Goal: Information Seeking & Learning: Learn about a topic

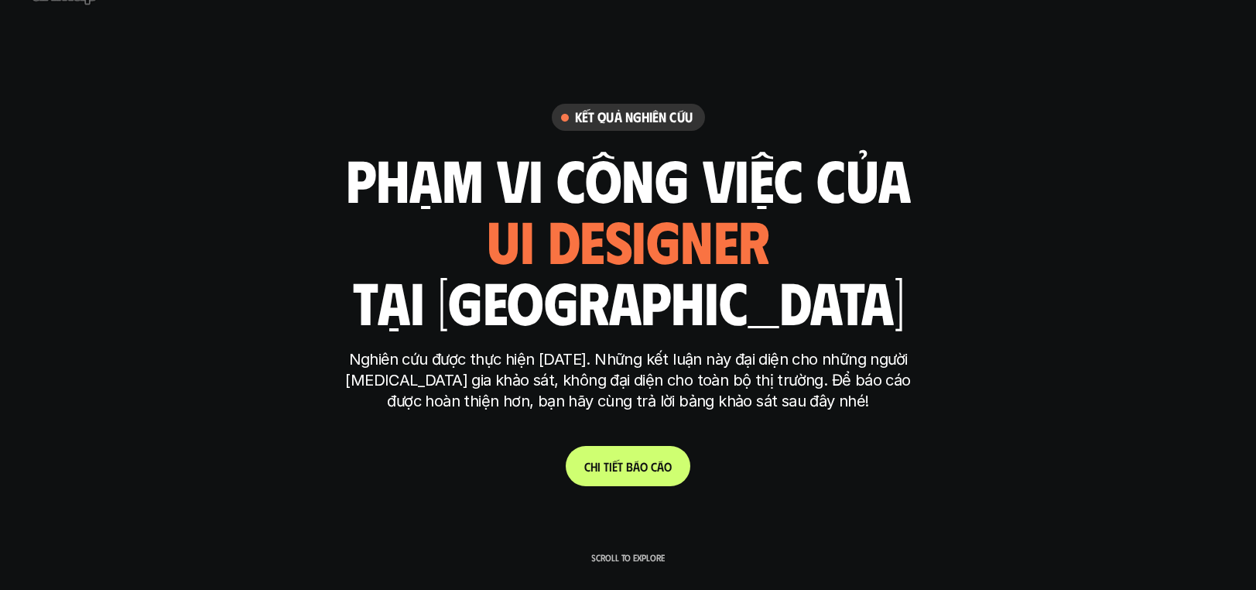
scroll to position [255, 0]
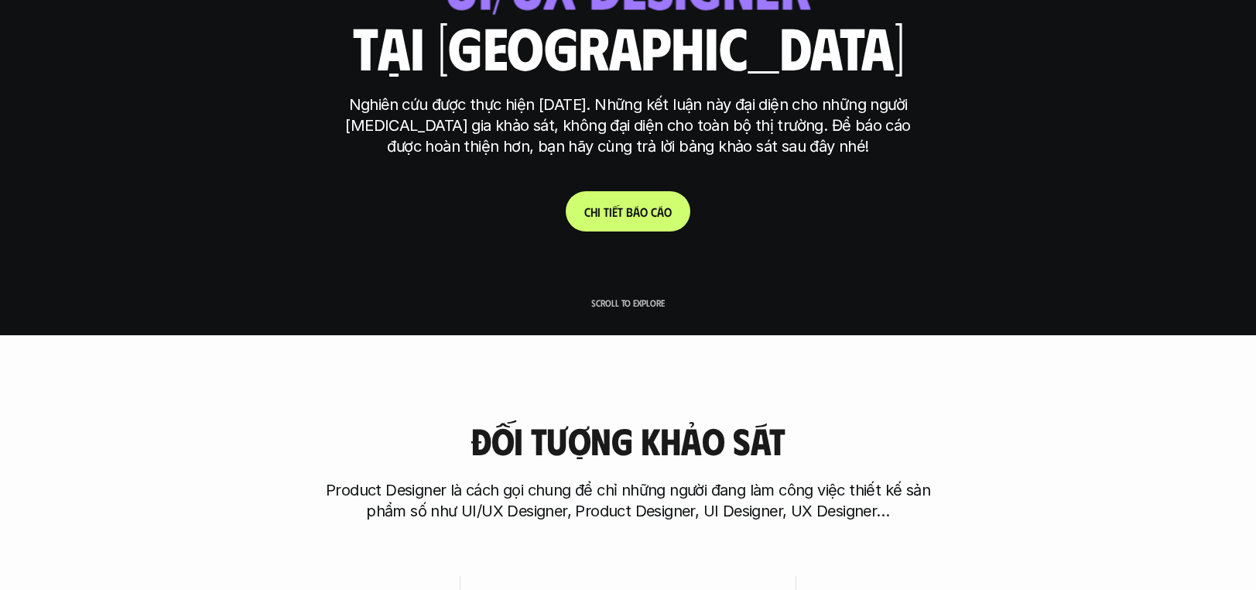
click at [647, 215] on p "C h i t i ế t b á o c á o" at bounding box center [627, 211] width 87 height 15
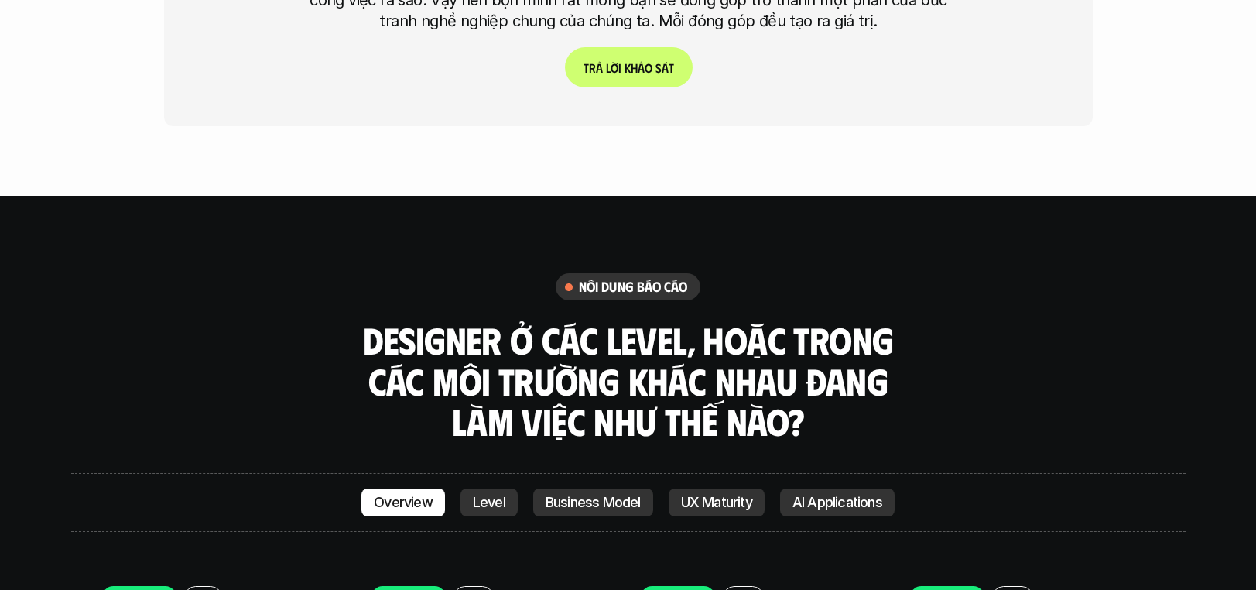
scroll to position [3879, 0]
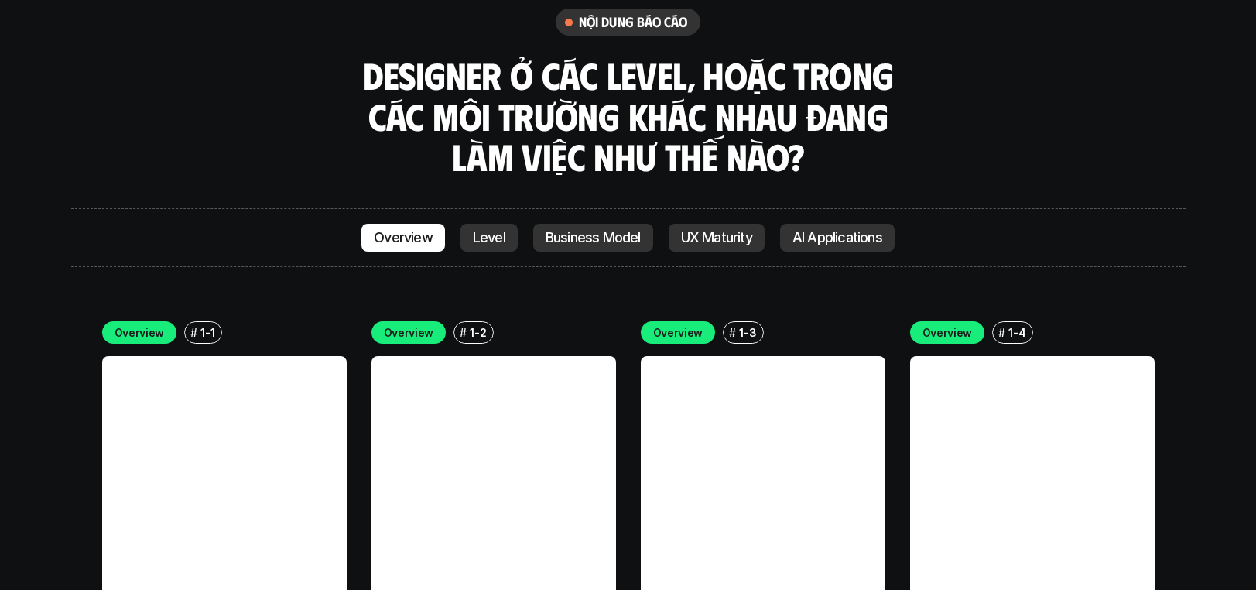
click at [485, 230] on p "Level" at bounding box center [489, 237] width 33 height 15
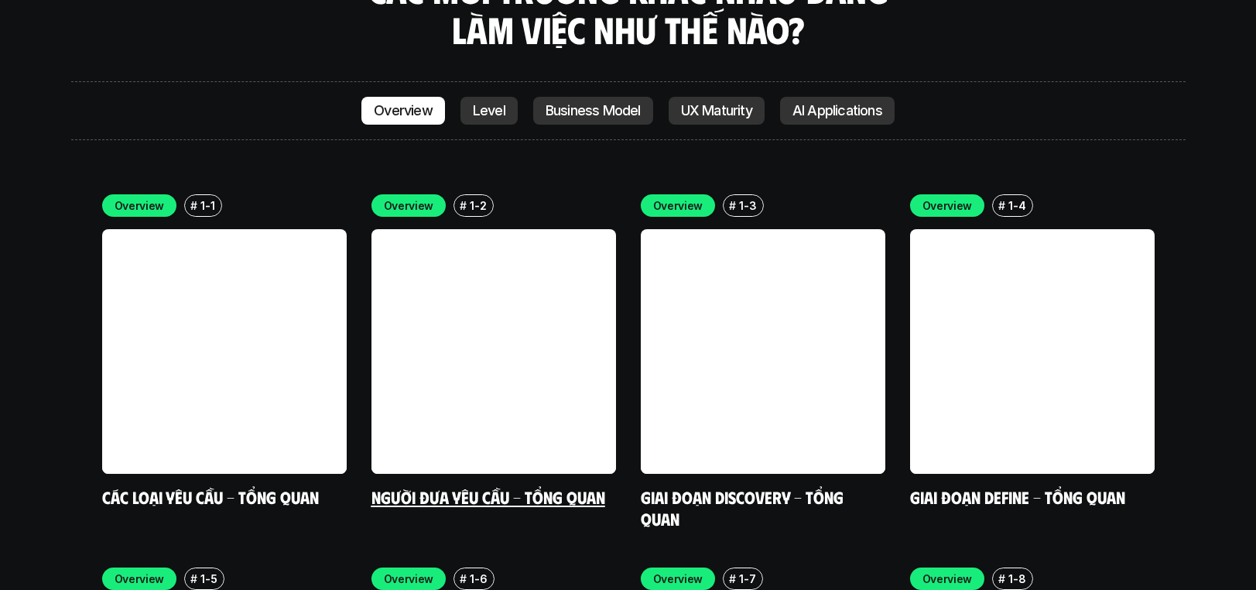
scroll to position [4377, 0]
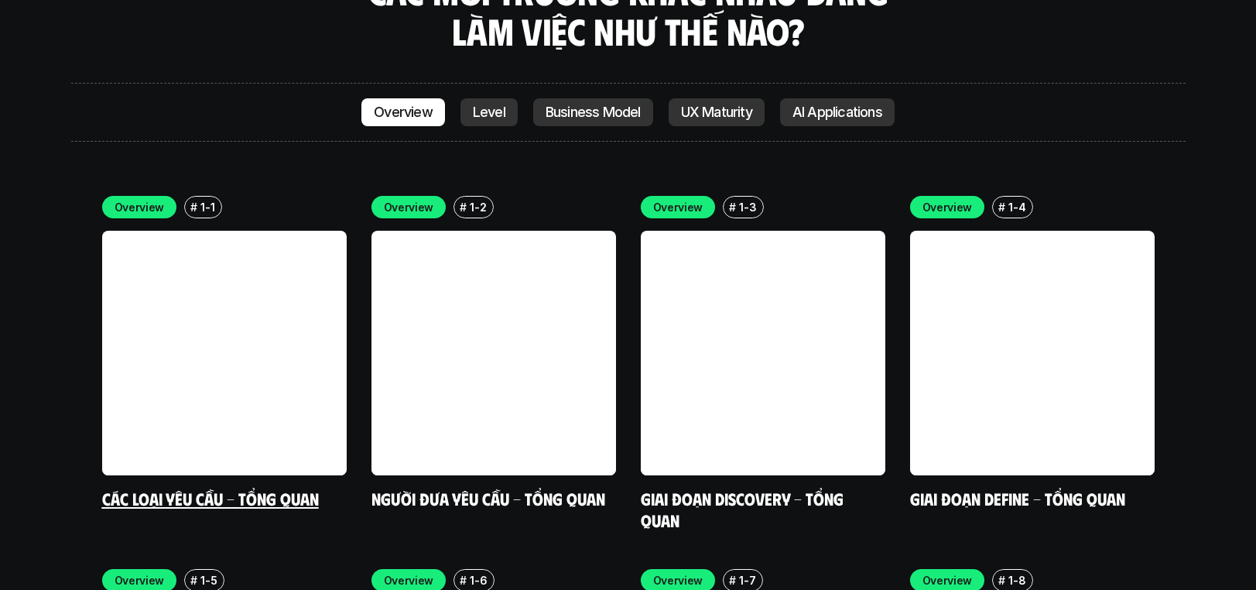
click at [259, 231] on link at bounding box center [224, 353] width 245 height 245
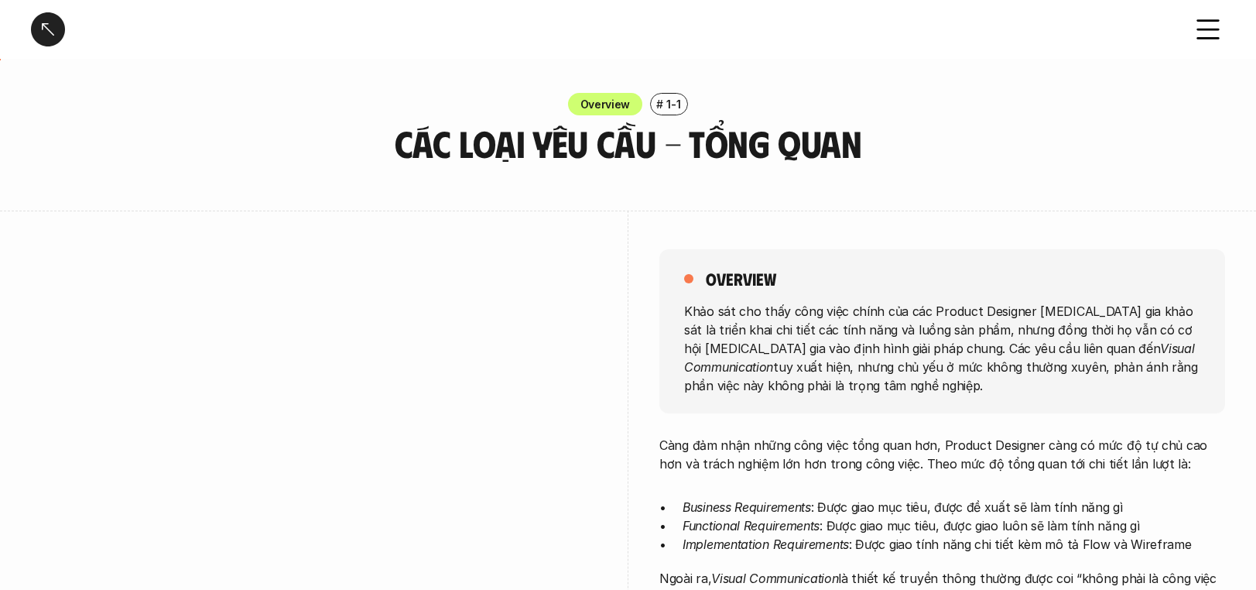
click at [1210, 22] on icon at bounding box center [1208, 29] width 34 height 34
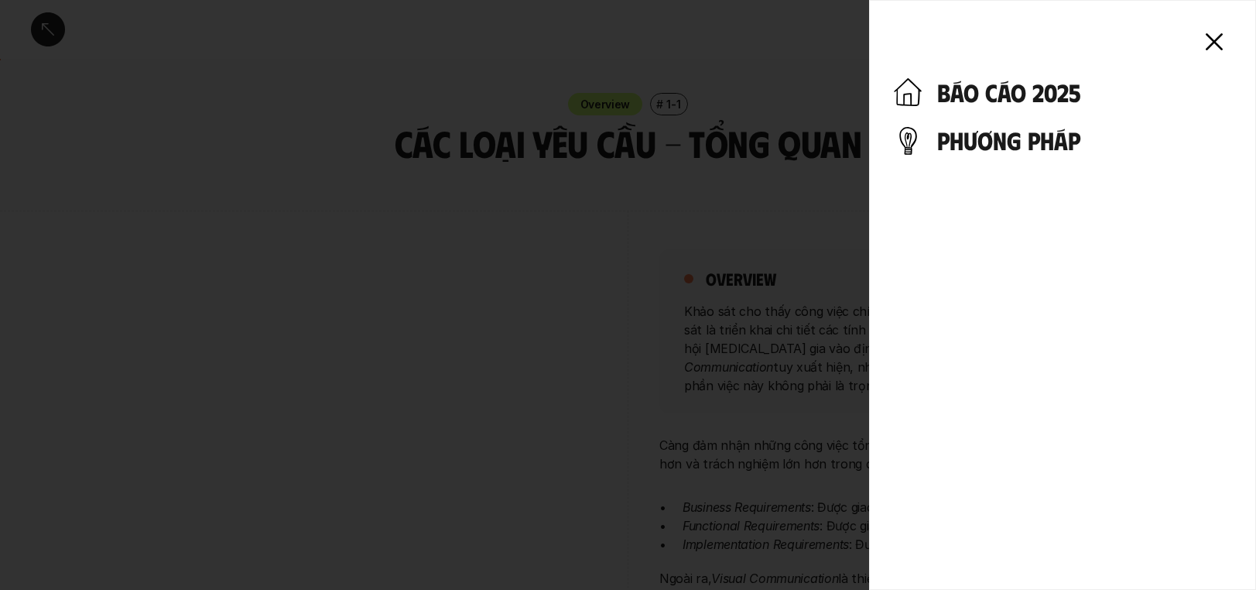
click at [1237, 36] on div "báo cáo 2025 phương pháp" at bounding box center [1062, 295] width 387 height 590
click at [1219, 44] on icon at bounding box center [1214, 42] width 34 height 34
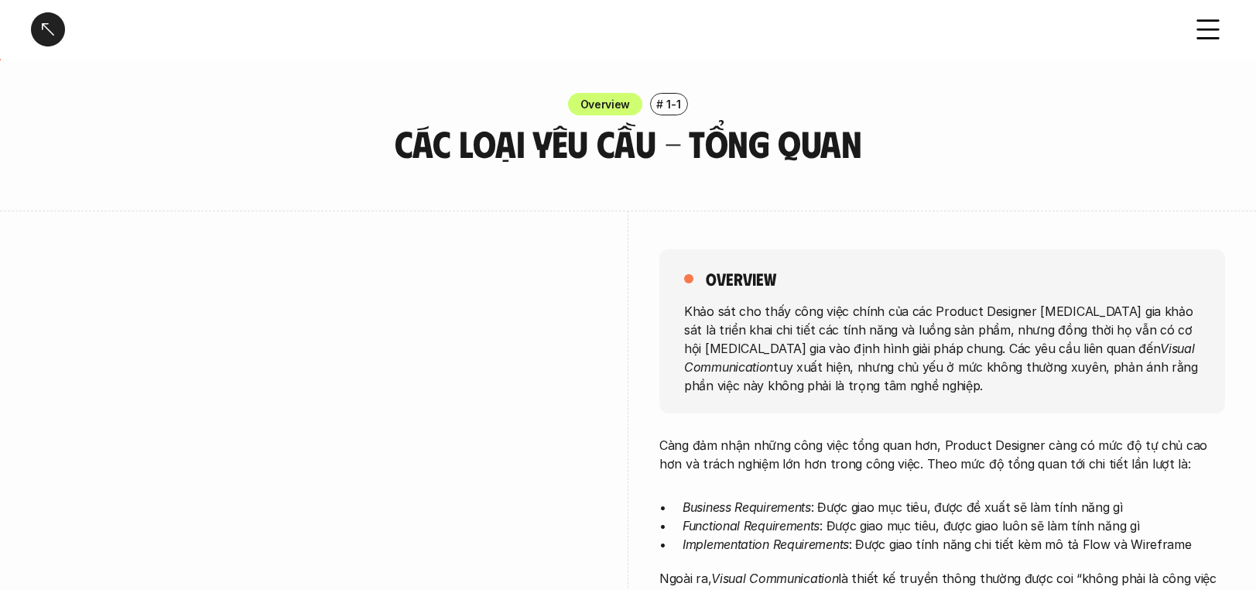
drag, startPoint x: 559, startPoint y: 334, endPoint x: 550, endPoint y: 334, distance: 9.3
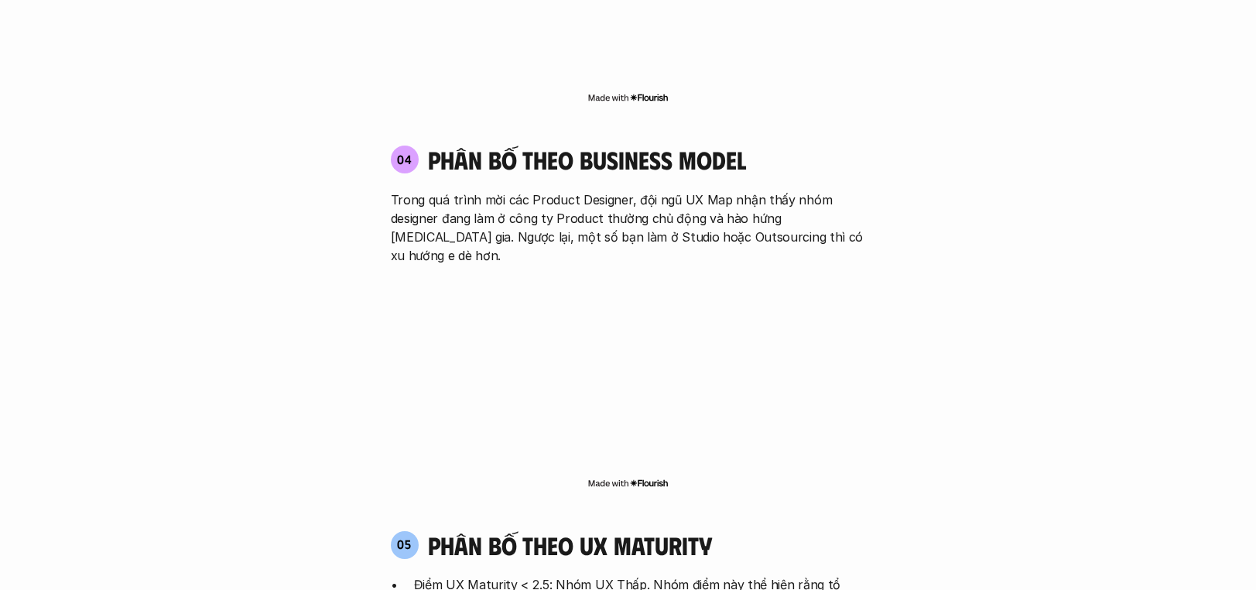
scroll to position [2935, 0]
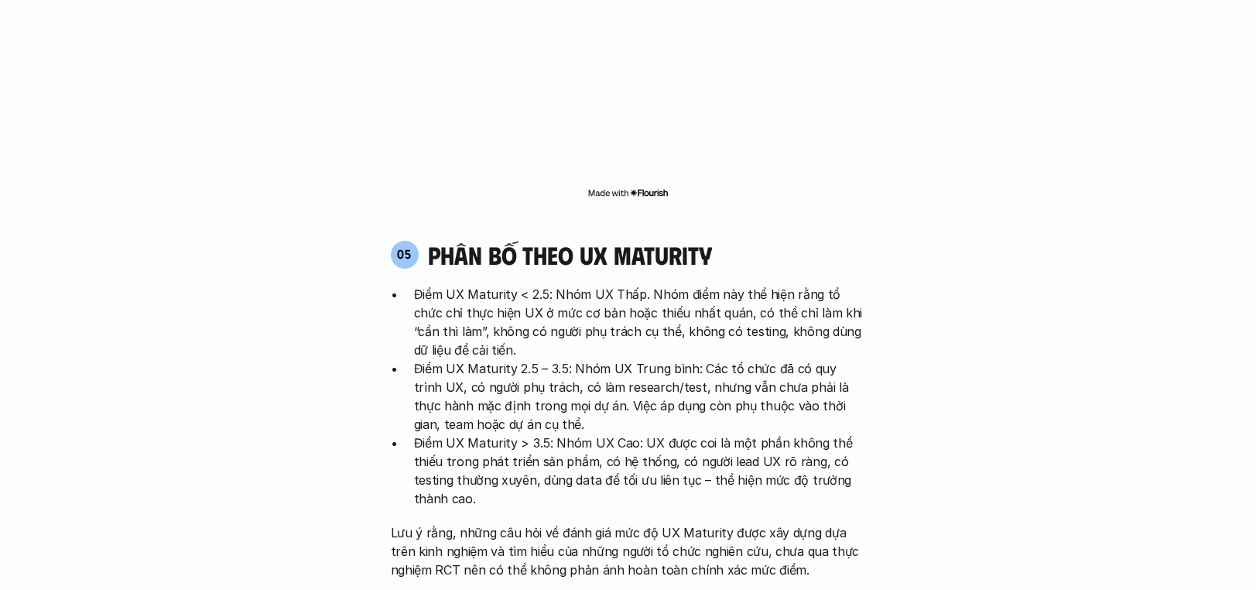
drag, startPoint x: 316, startPoint y: 99, endPoint x: 344, endPoint y: 0, distance: 103.1
